Goal: Transaction & Acquisition: Purchase product/service

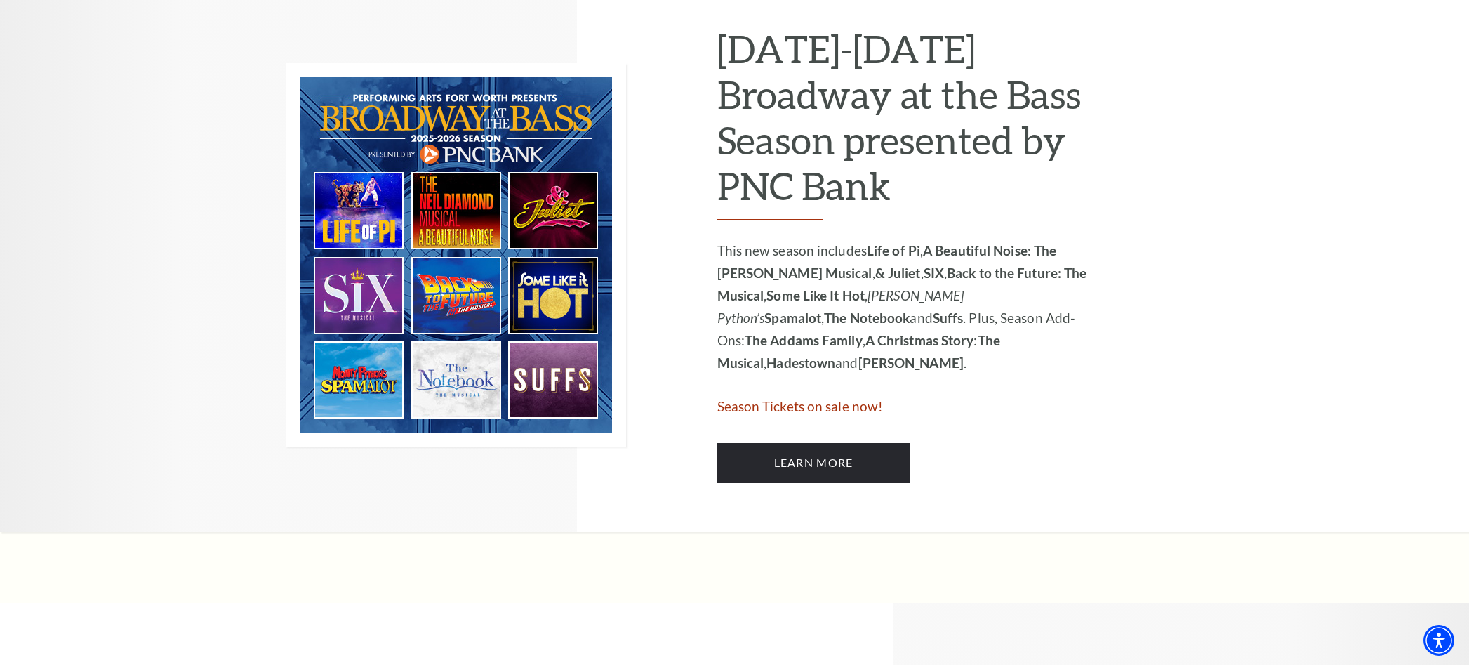
scroll to position [723, 0]
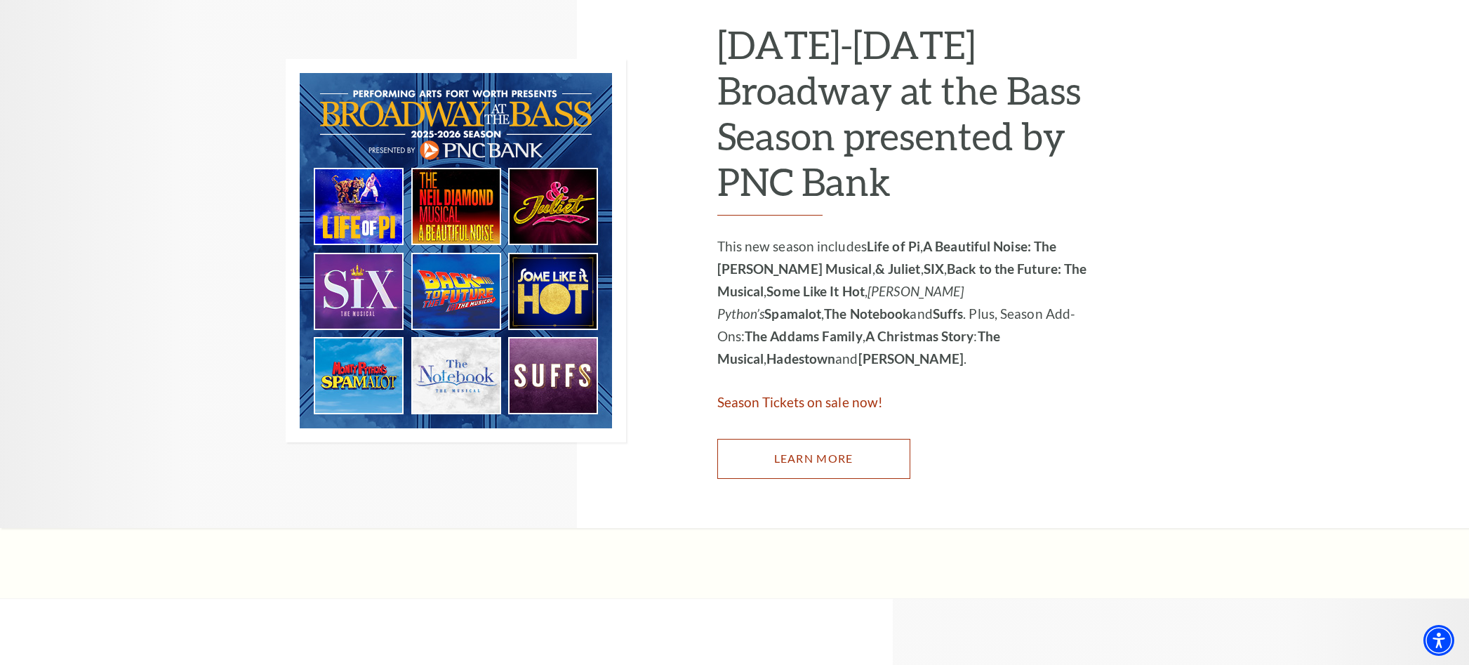
click at [800, 459] on link "Learn More" at bounding box center [813, 458] width 193 height 39
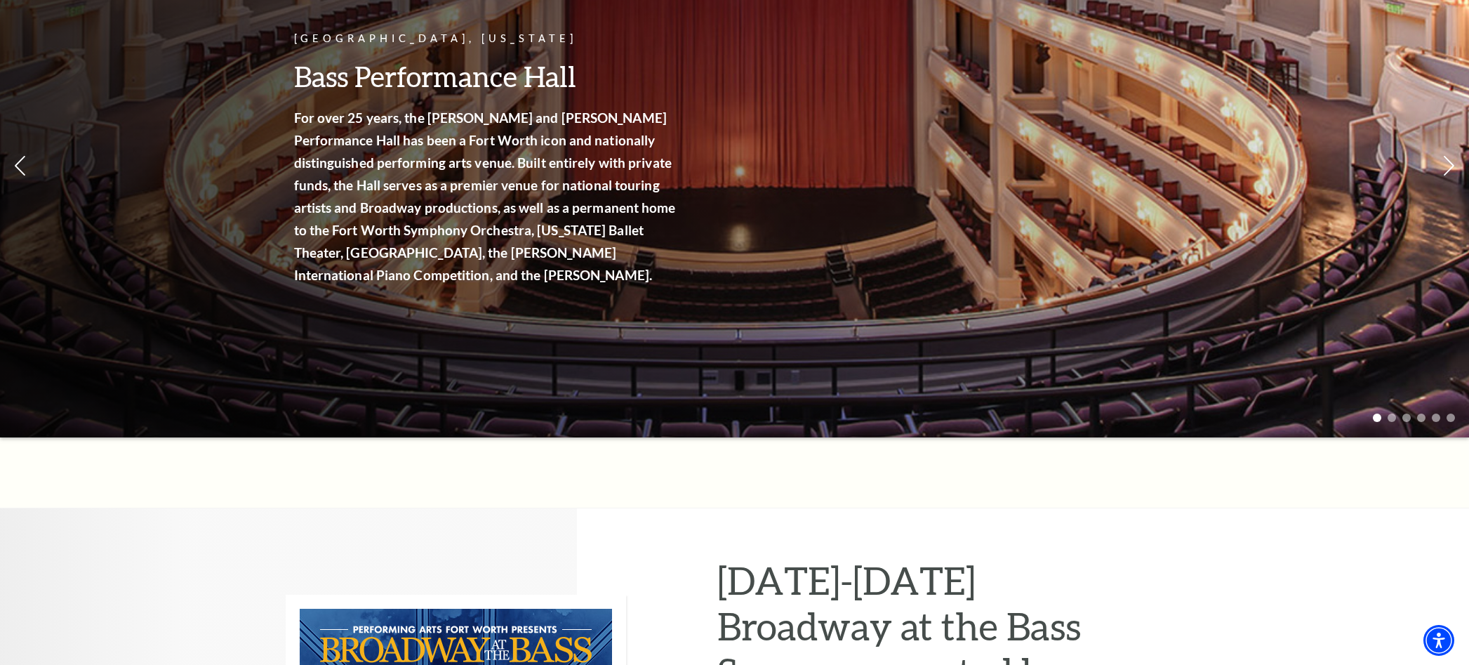
scroll to position [0, 0]
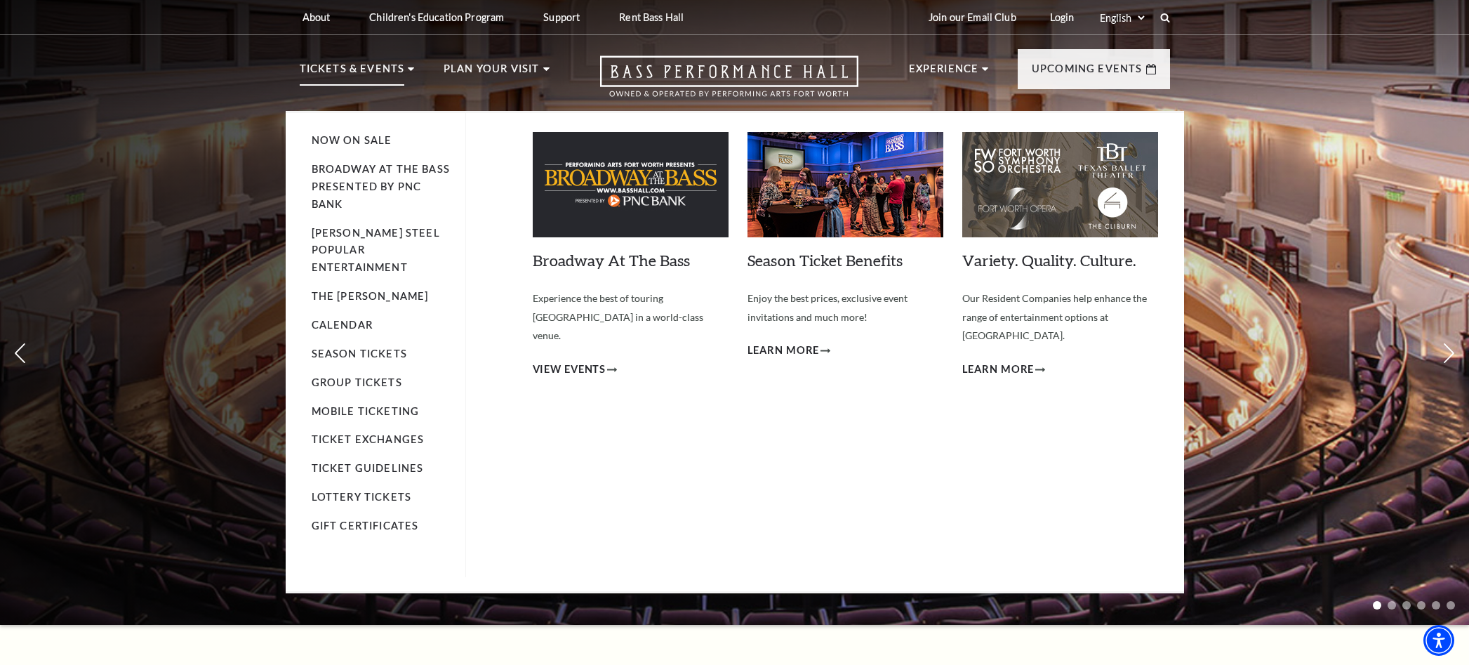
click at [408, 68] on icon at bounding box center [411, 69] width 6 height 4
click at [342, 319] on link "Calendar" at bounding box center [342, 325] width 61 height 12
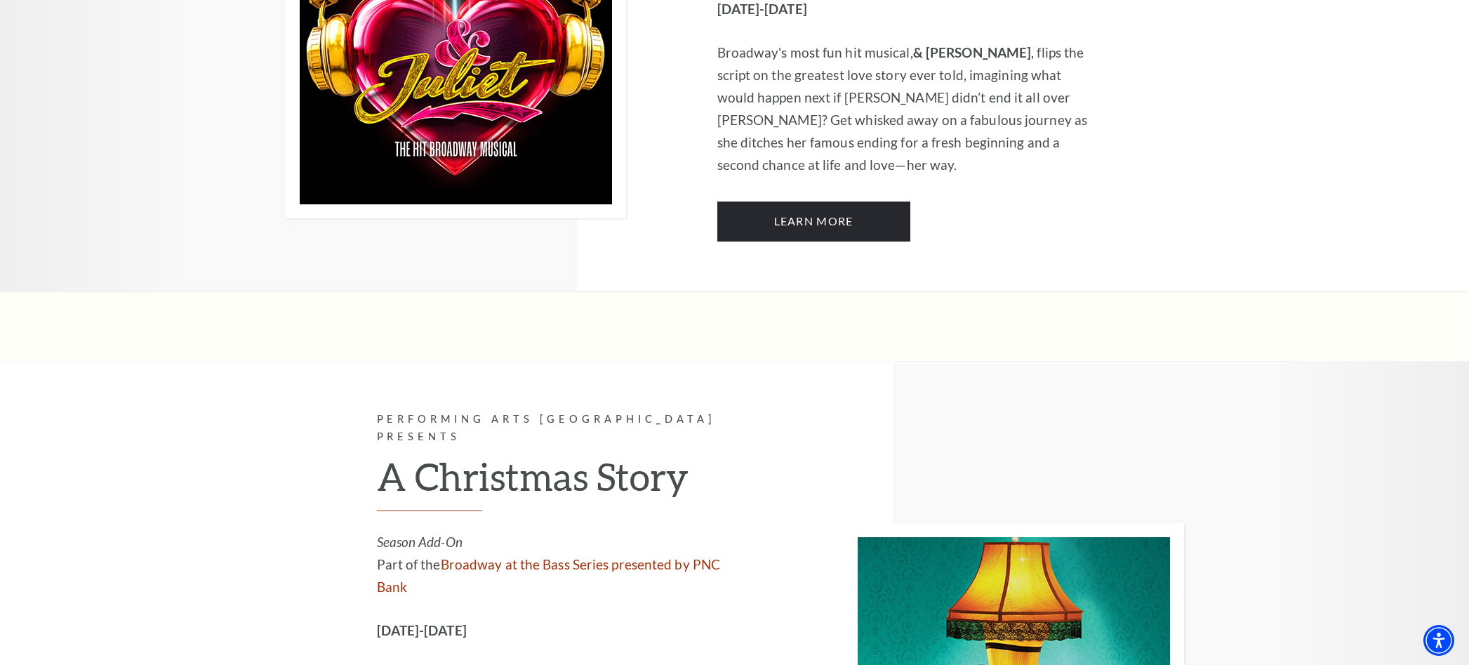
scroll to position [4426, 0]
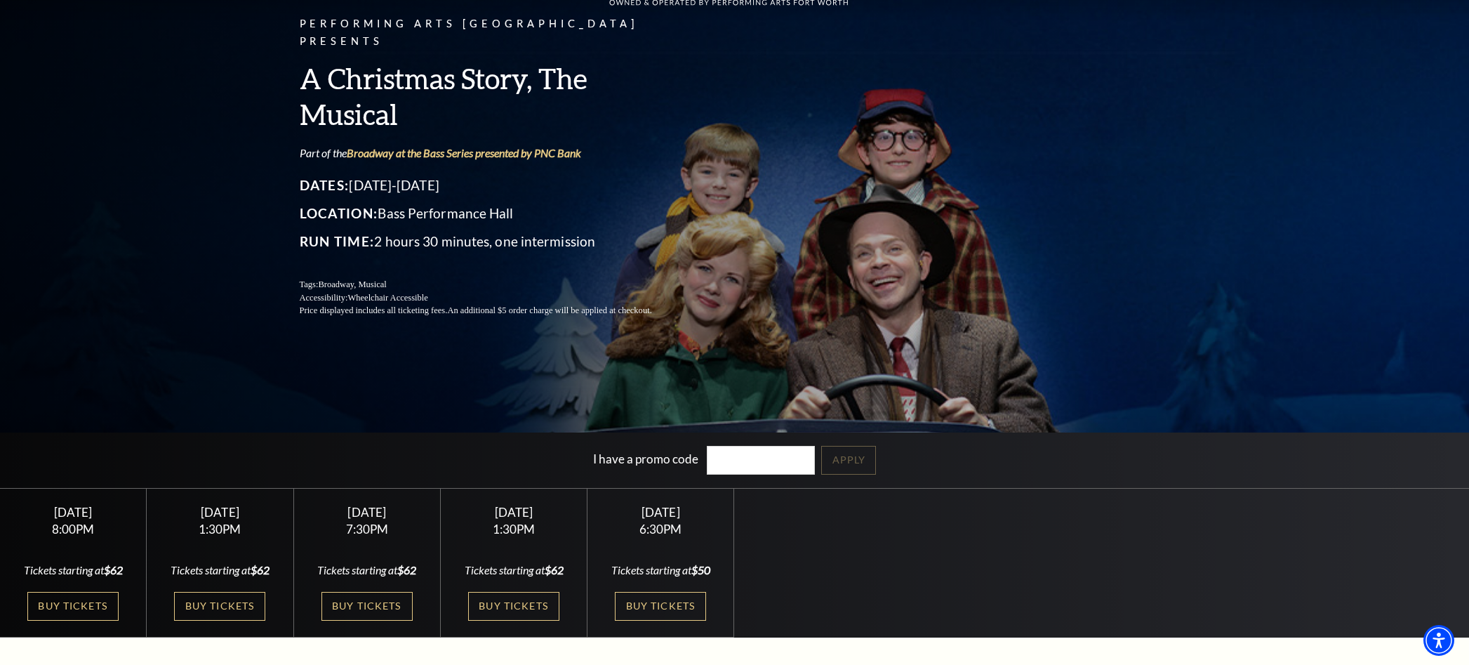
scroll to position [95, 0]
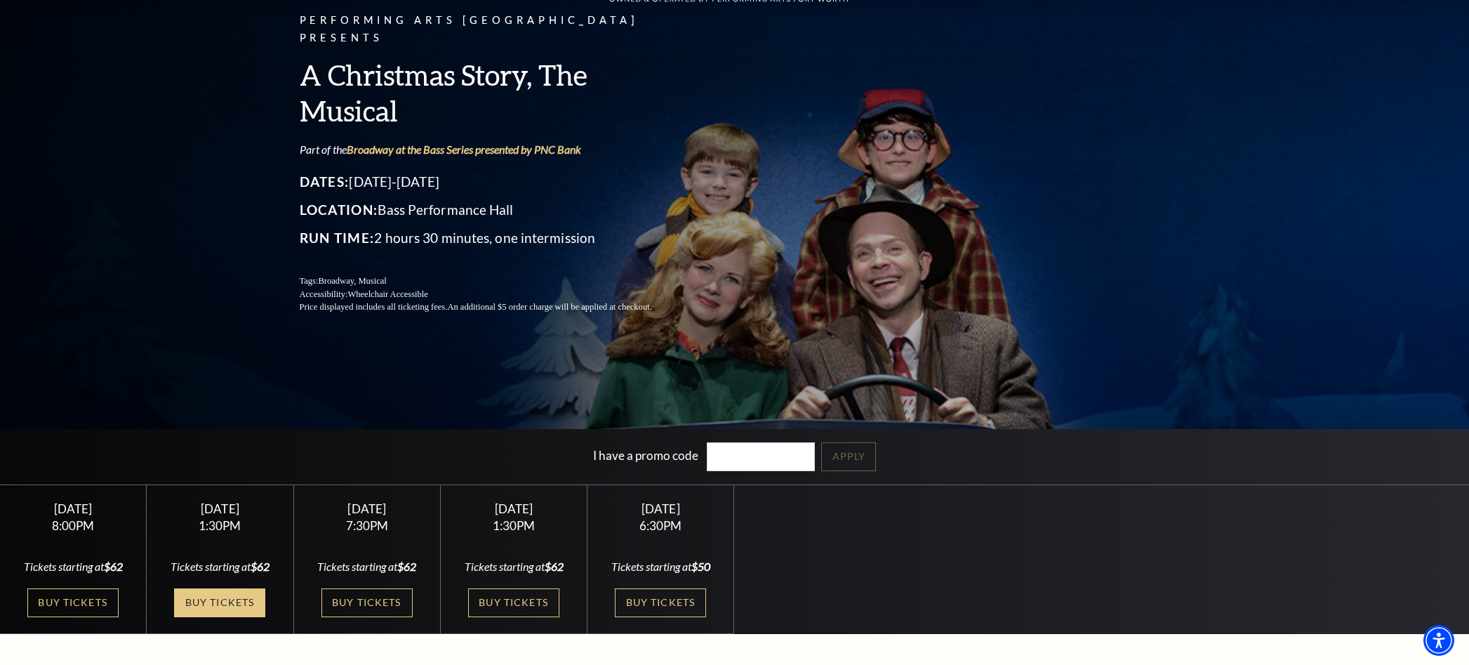
click at [224, 617] on link "Buy Tickets" at bounding box center [219, 602] width 91 height 29
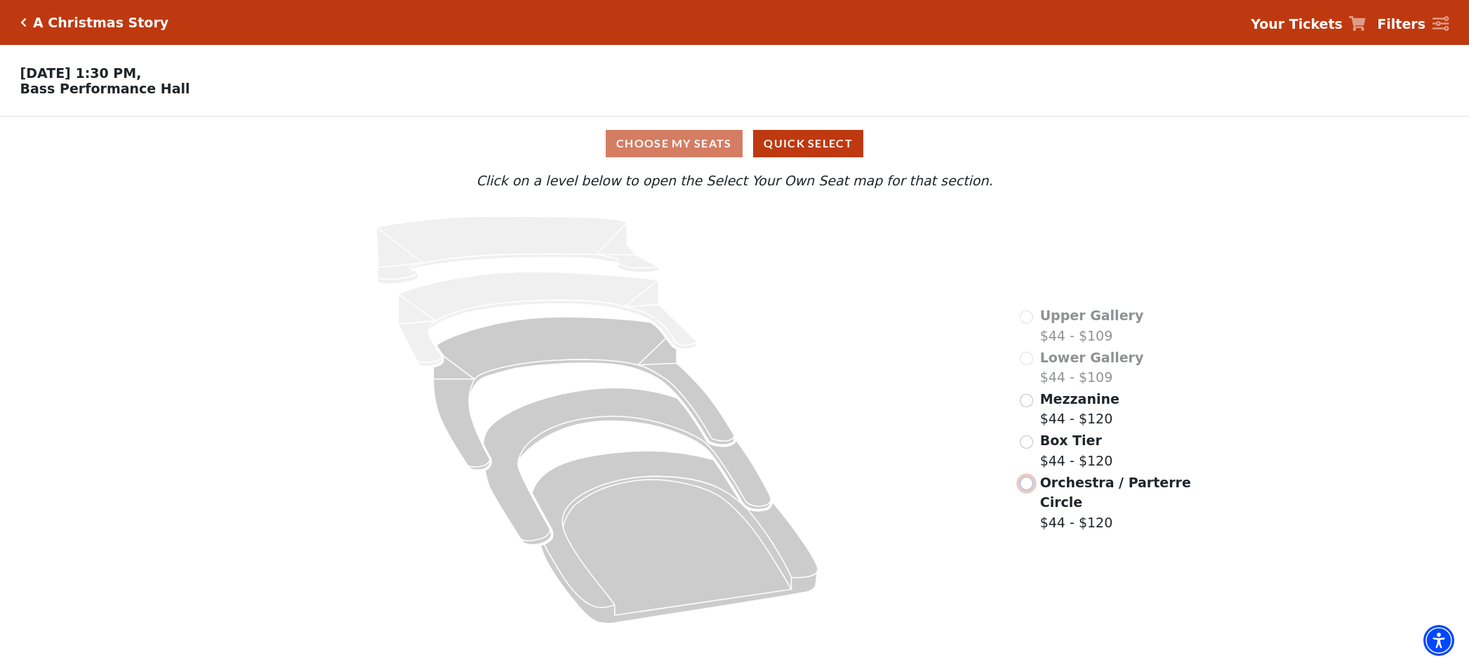
click at [1026, 484] on input "Orchestra / Parterre Circle$44 - $120\a" at bounding box center [1026, 483] width 13 height 13
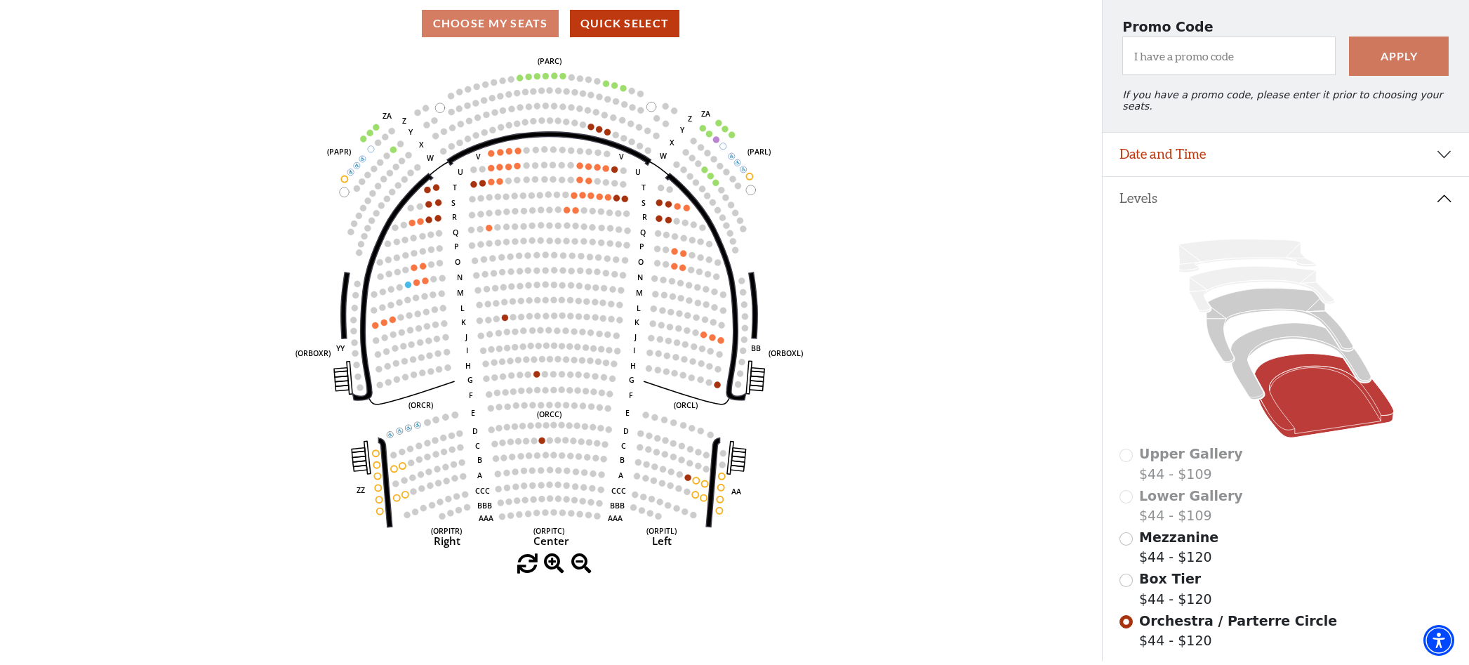
scroll to position [187, 0]
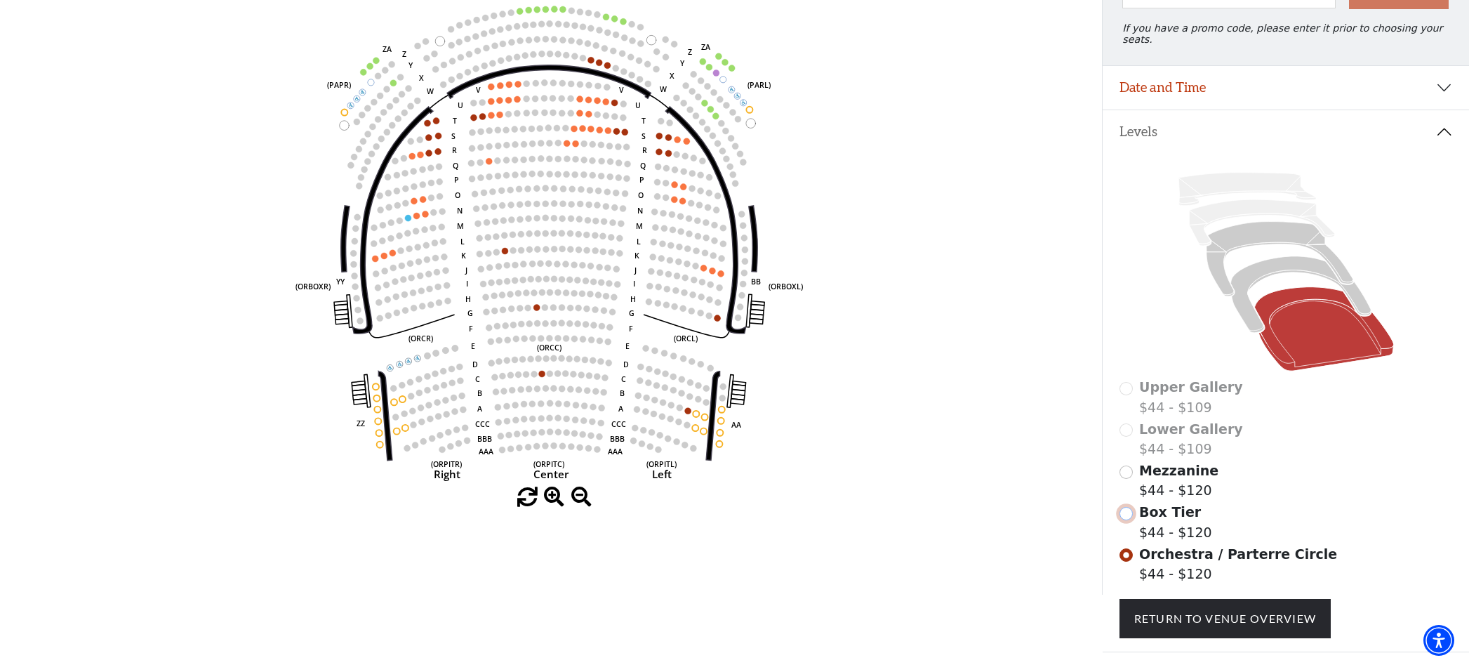
click at [1131, 507] on input "Box Tier$44 - $120\a" at bounding box center [1125, 513] width 13 height 13
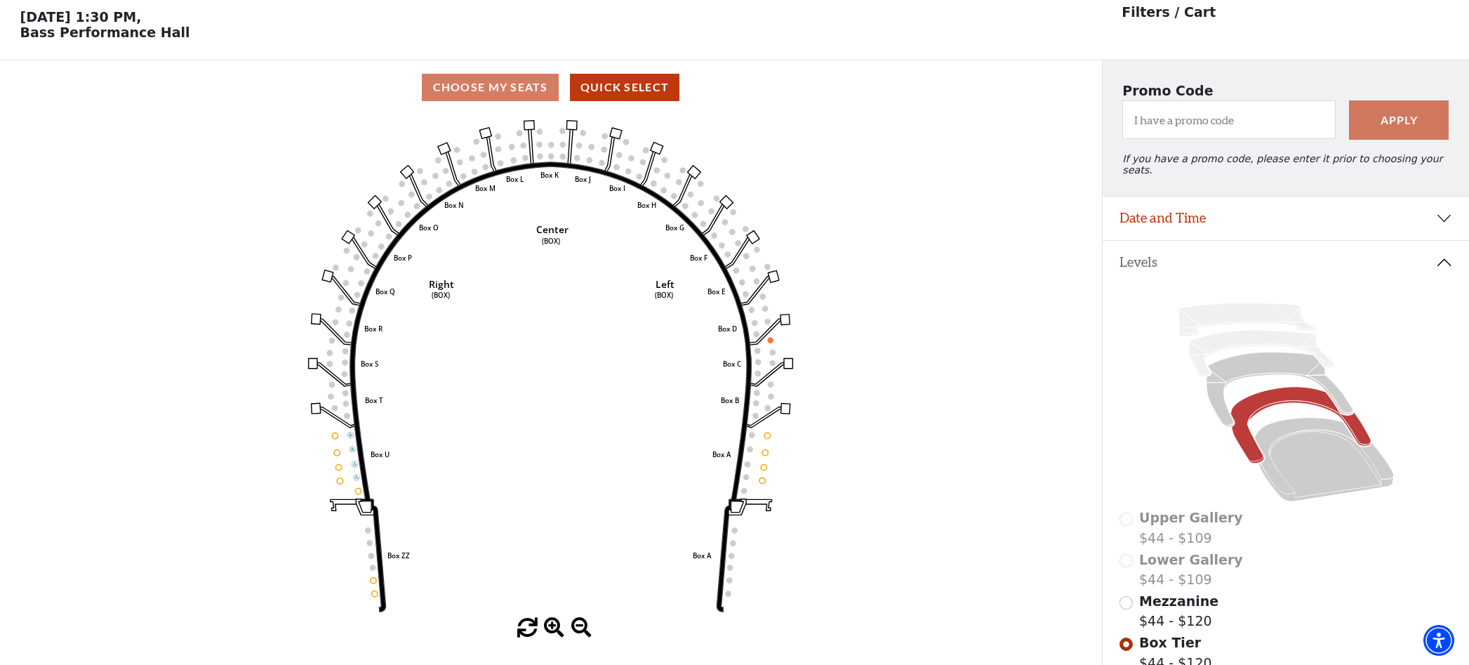
scroll to position [65, 0]
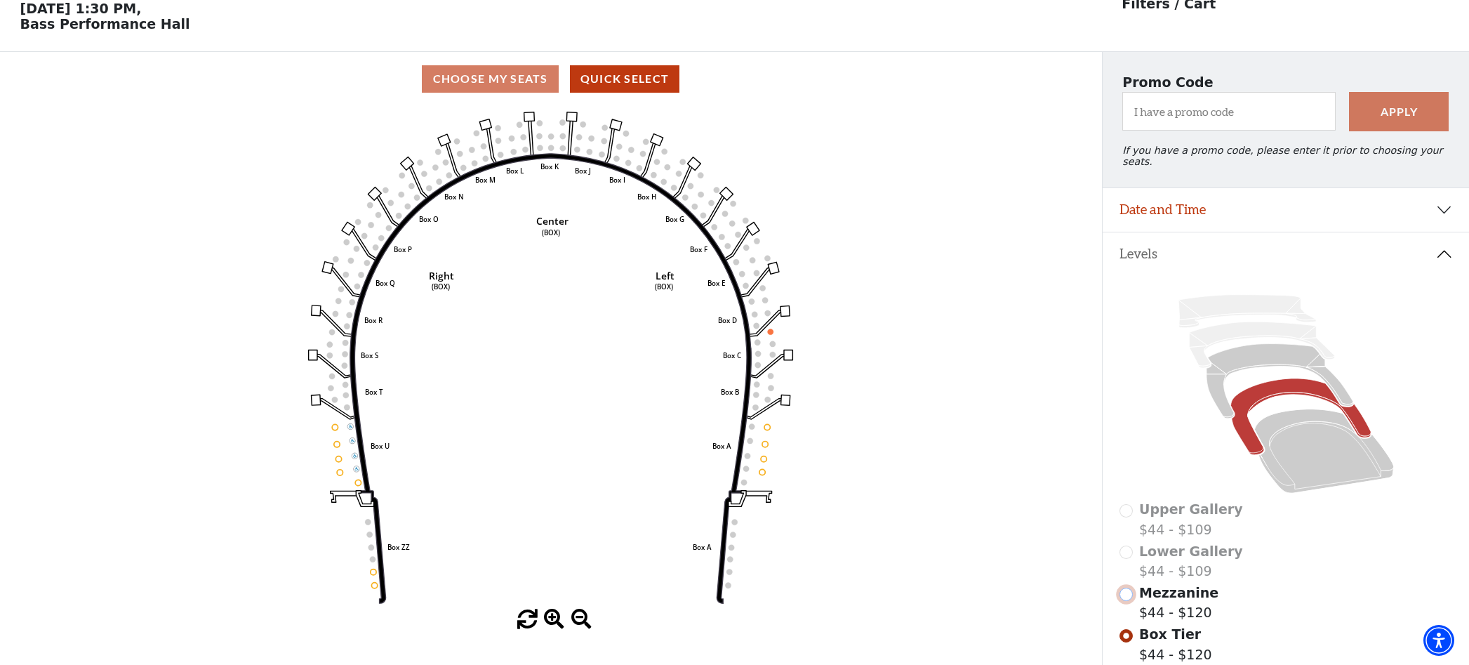
click at [1129, 587] on input "Mezzanine$44 - $120\a" at bounding box center [1125, 593] width 13 height 13
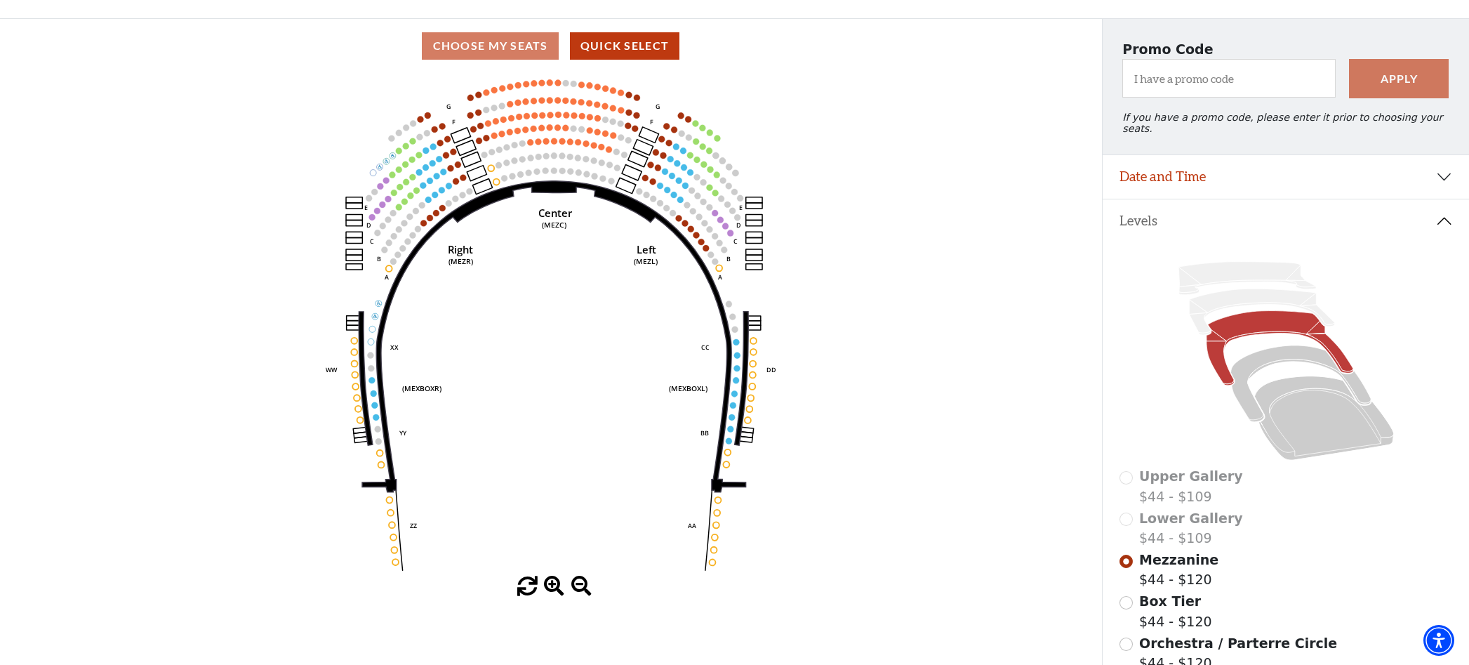
scroll to position [97, 0]
click at [1269, 387] on icon at bounding box center [1323, 419] width 139 height 84
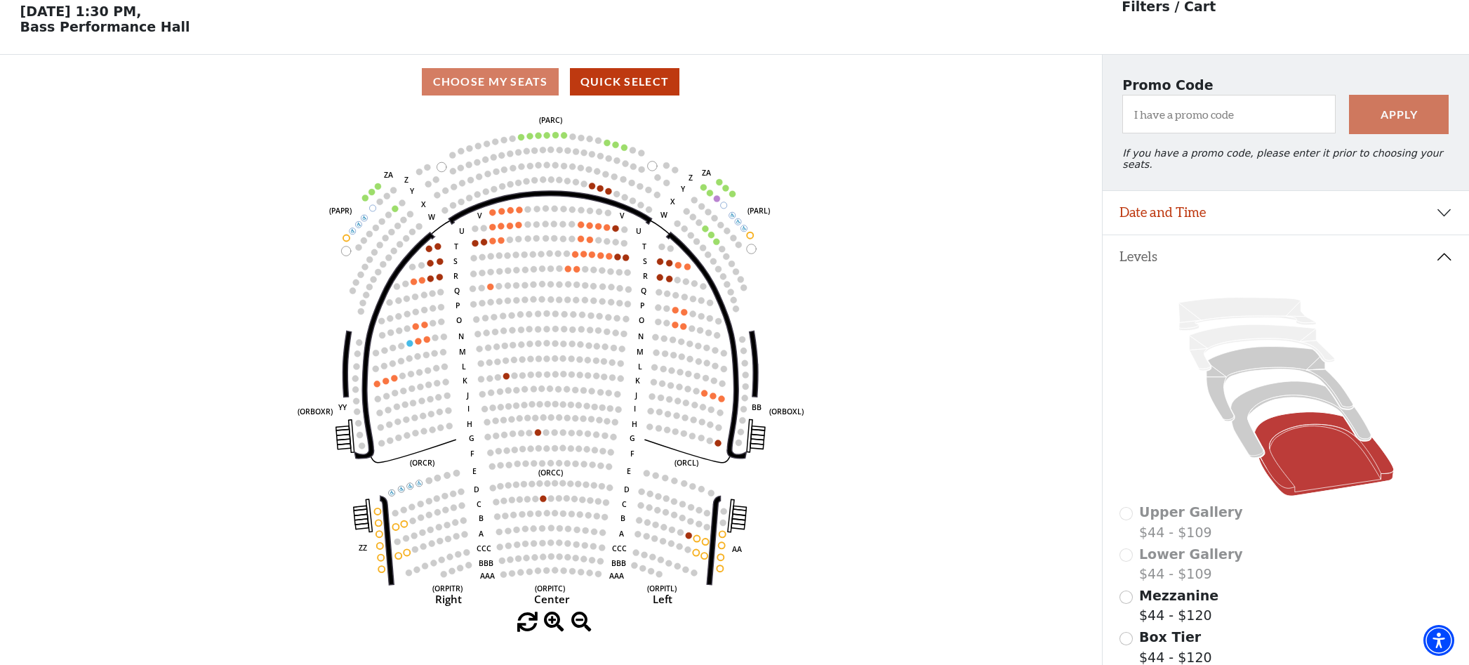
scroll to position [65, 0]
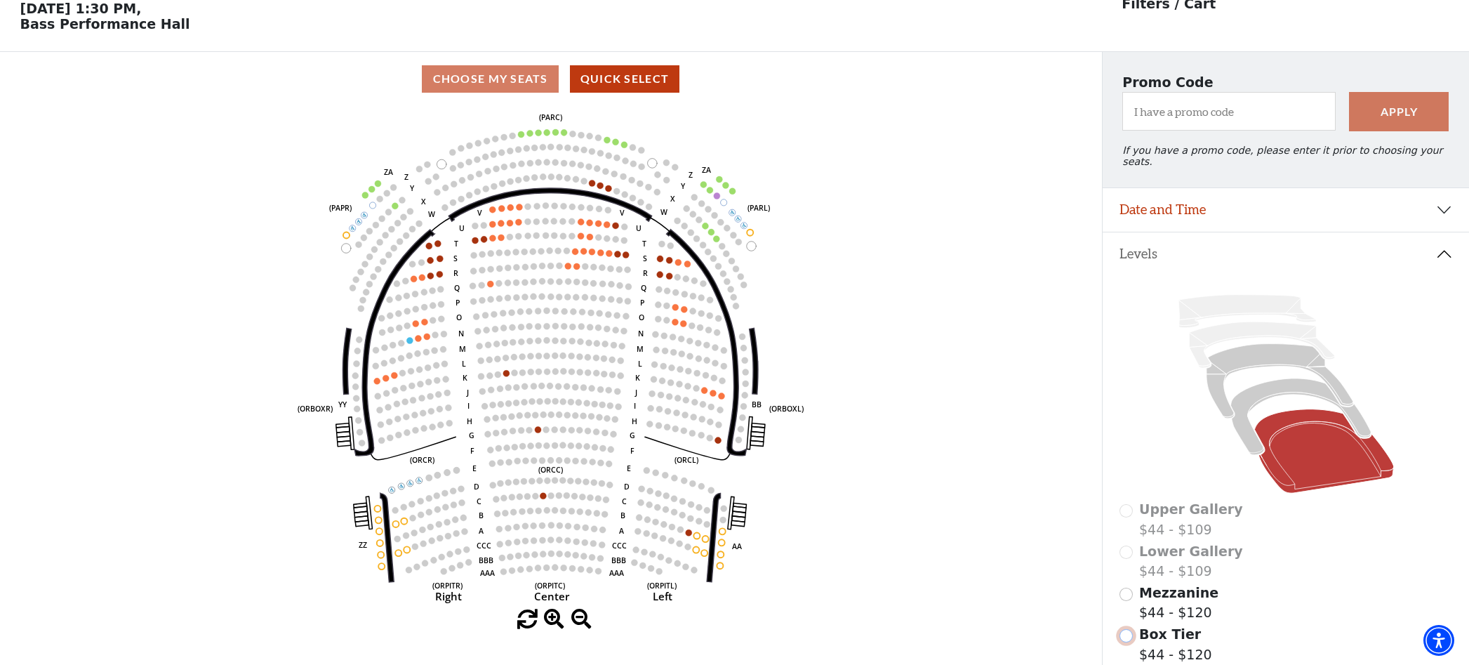
click at [1128, 629] on input "Box Tier$44 - $120\a" at bounding box center [1125, 635] width 13 height 13
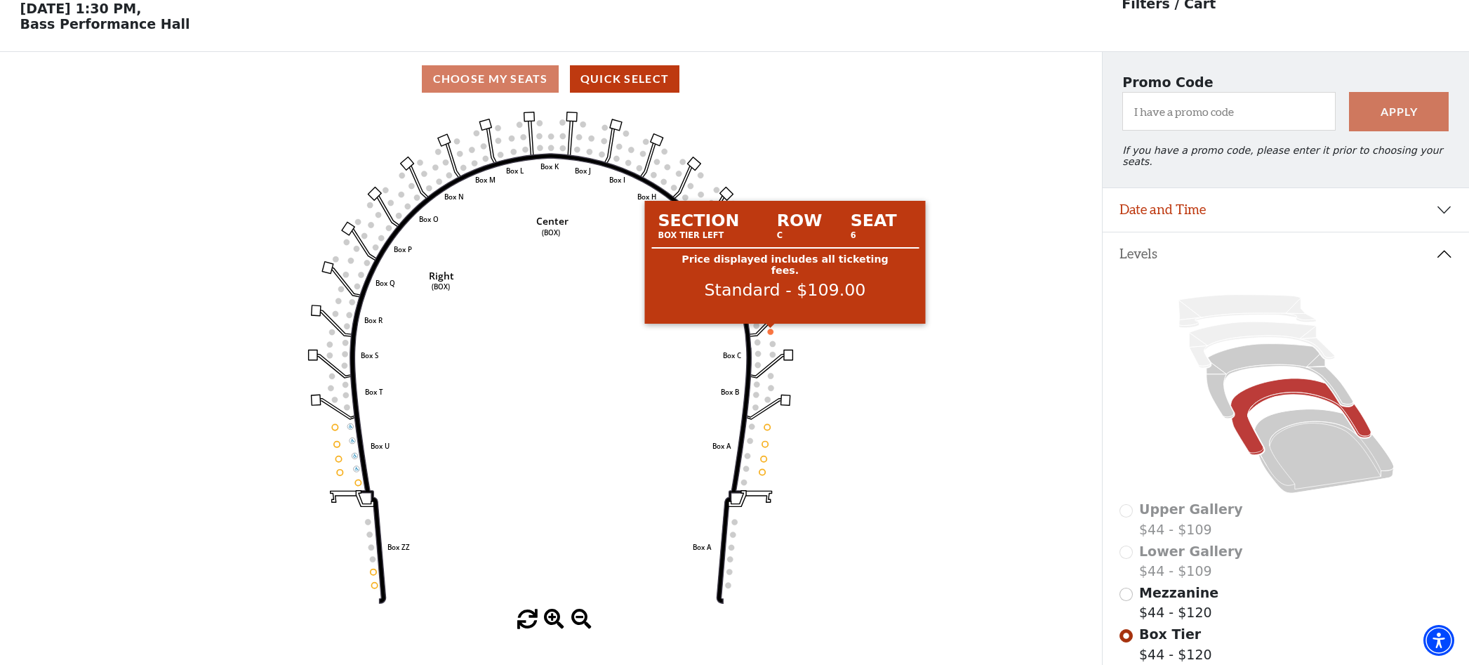
scroll to position [59, 0]
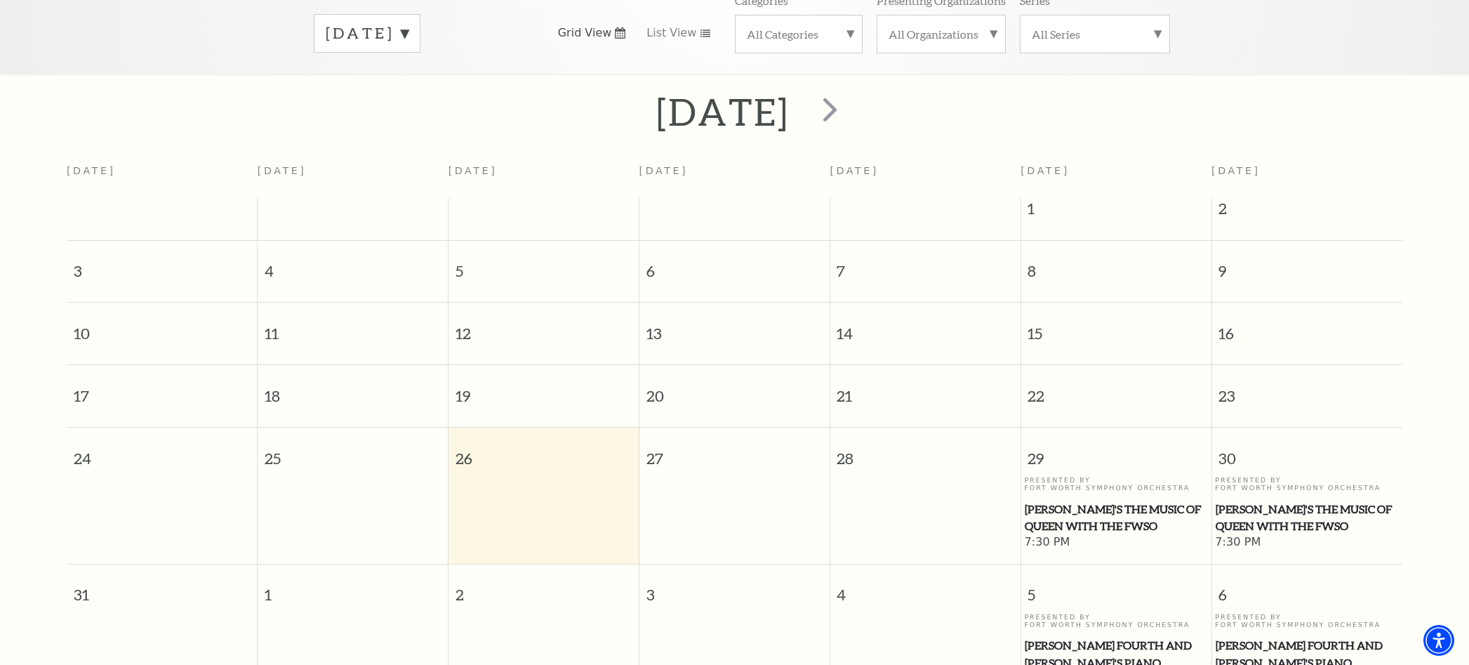
scroll to position [234, 0]
click at [850, 100] on span "next" at bounding box center [830, 108] width 40 height 40
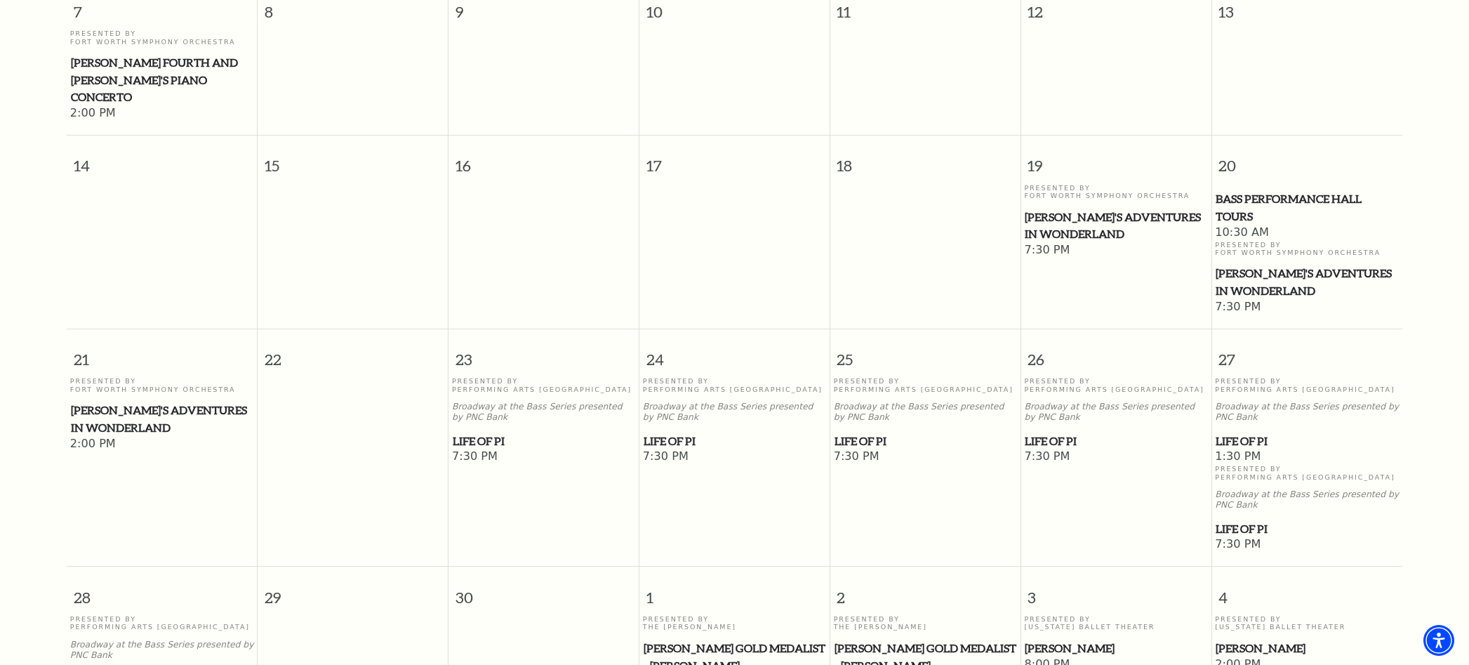
scroll to position [430, 0]
